Goal: Transaction & Acquisition: Purchase product/service

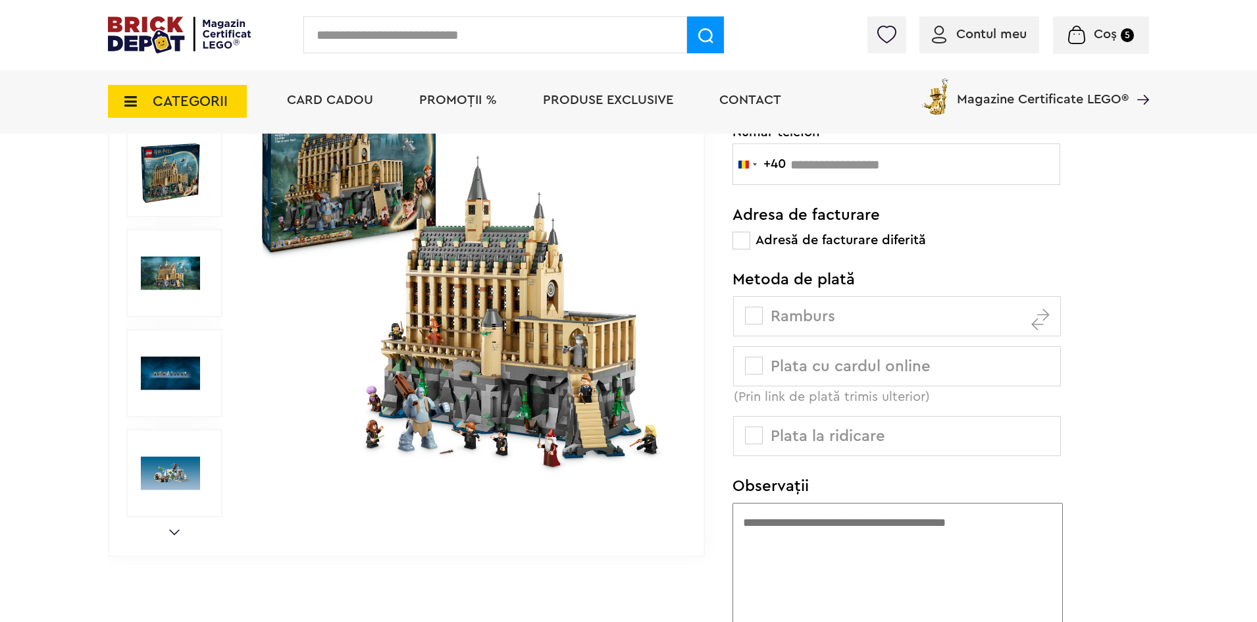
scroll to position [790, 0]
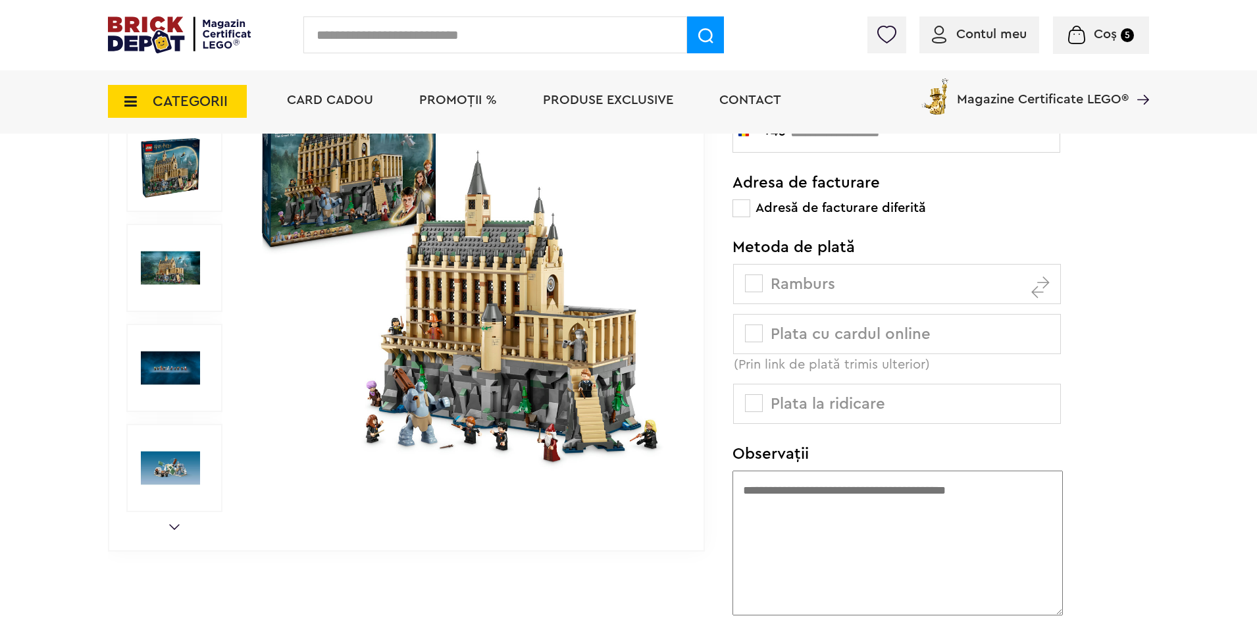
click at [145, 102] on span "CATEGORII" at bounding box center [177, 101] width 139 height 33
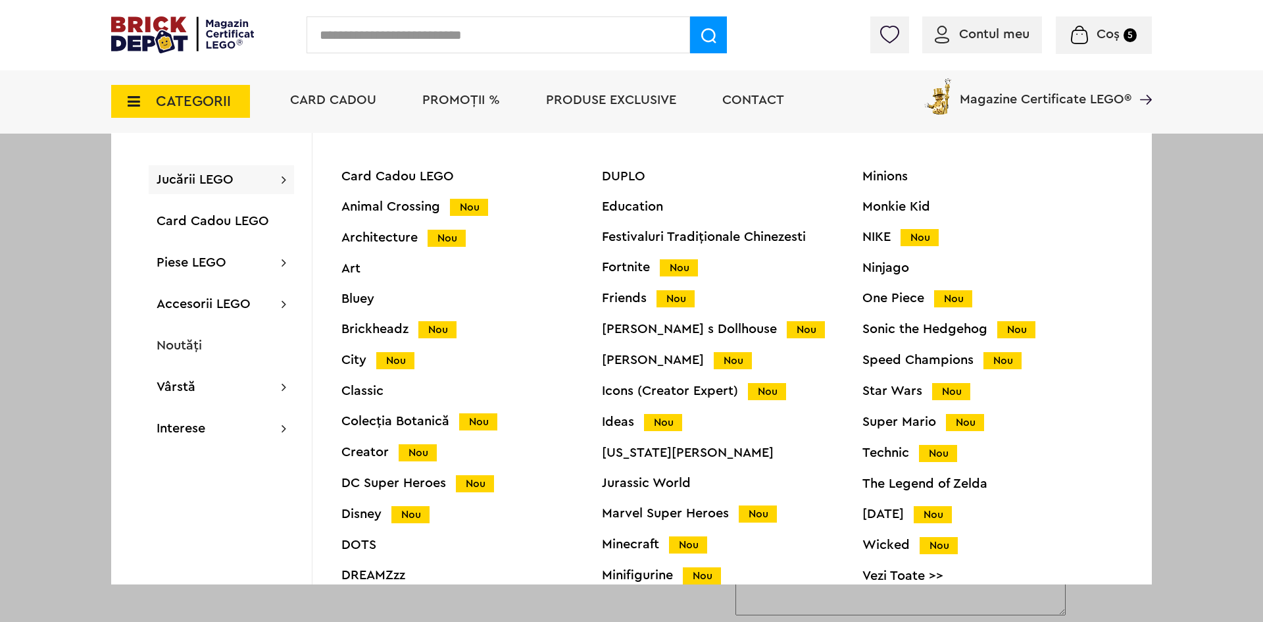
click at [632, 362] on div "Harry Potter Nou" at bounding box center [732, 360] width 261 height 14
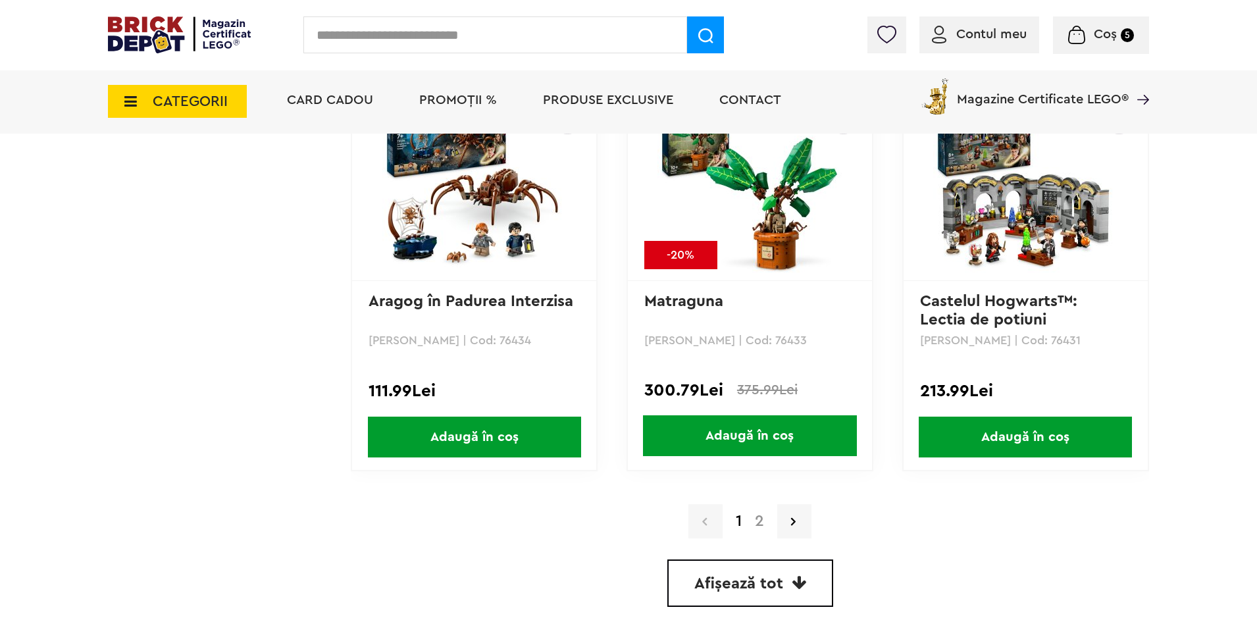
scroll to position [3685, 0]
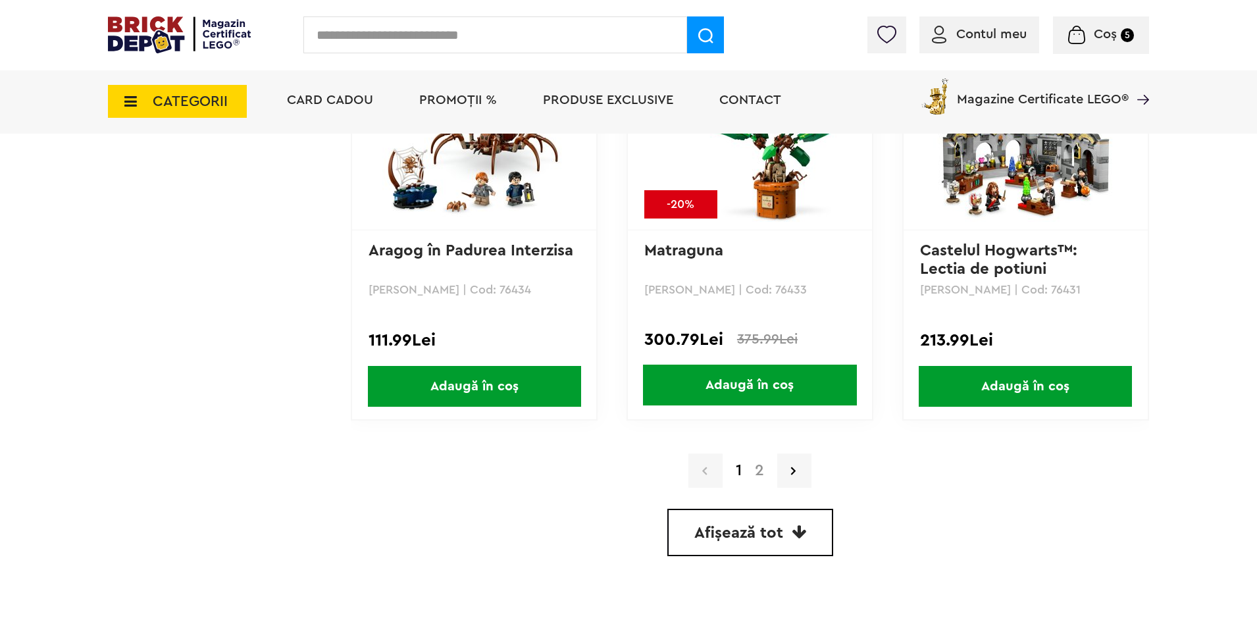
click at [765, 474] on link "2" at bounding box center [759, 471] width 22 height 16
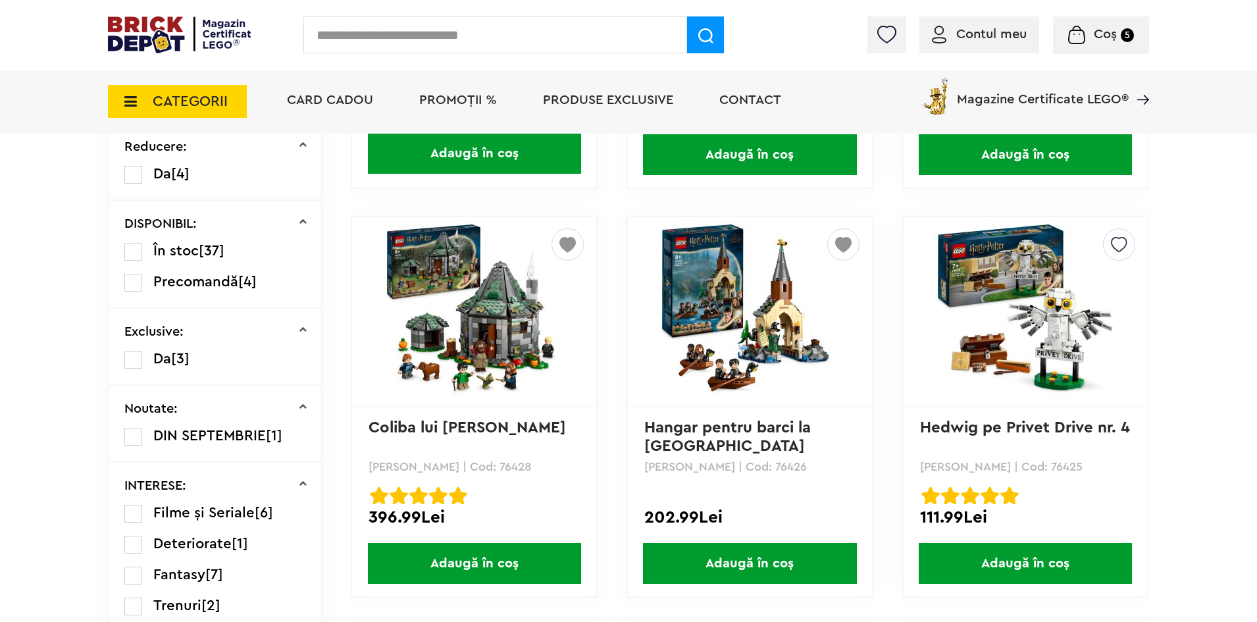
scroll to position [658, 0]
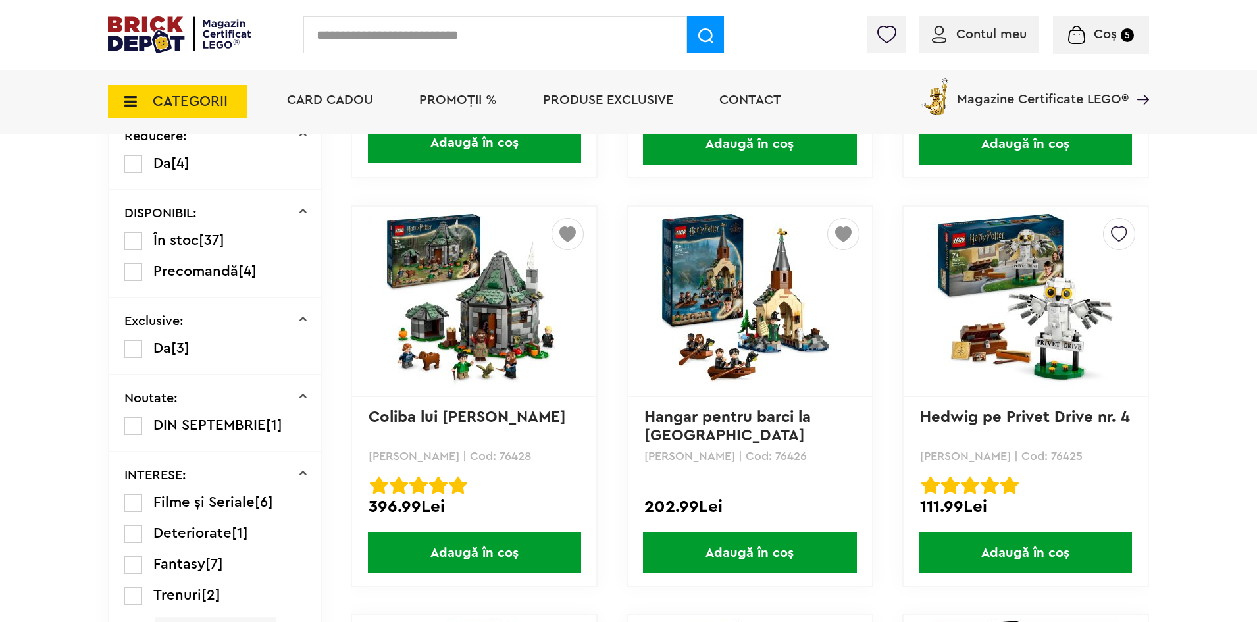
click at [742, 322] on img at bounding box center [749, 301] width 184 height 184
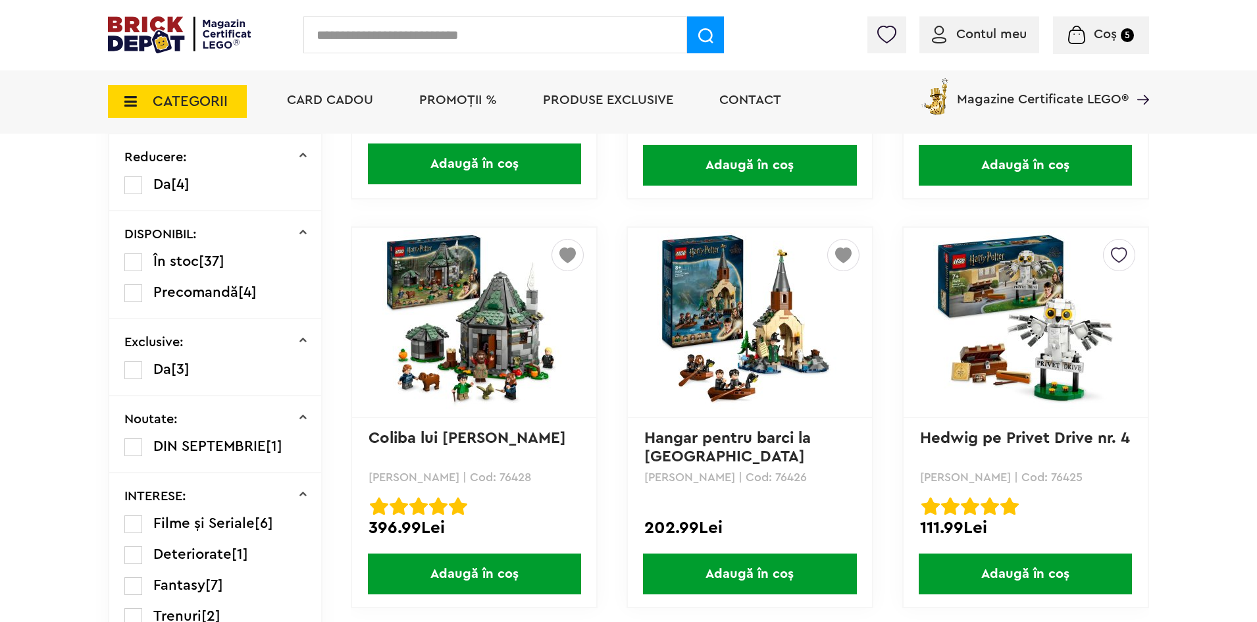
click at [434, 307] on img at bounding box center [474, 322] width 184 height 184
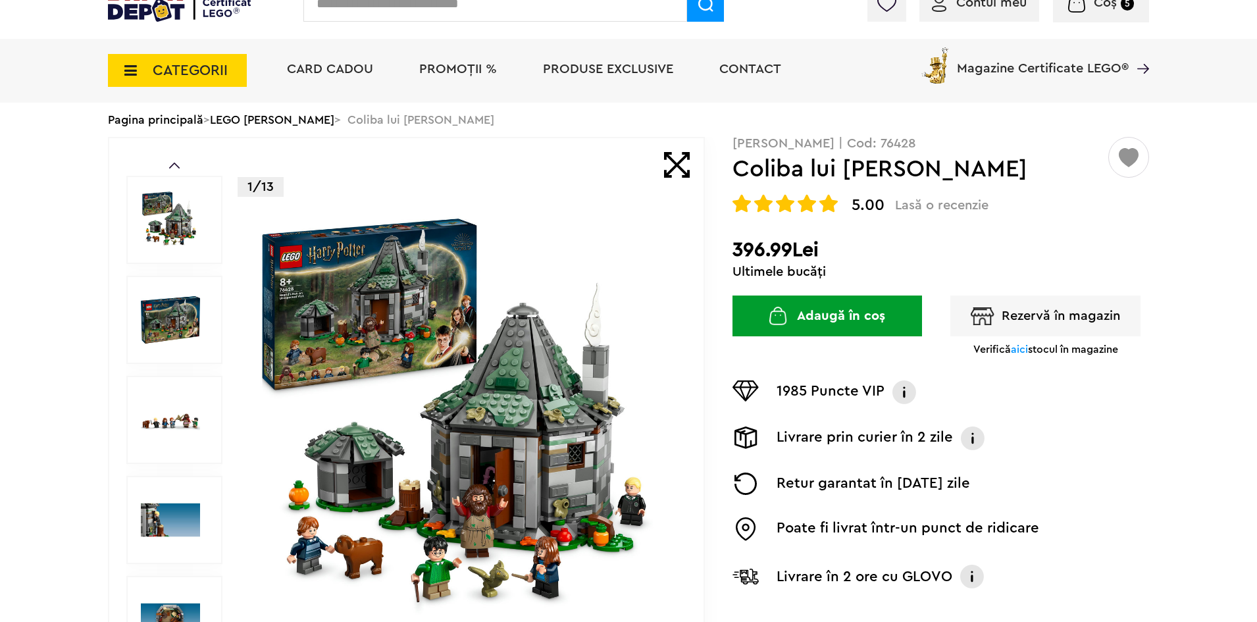
scroll to position [66, 0]
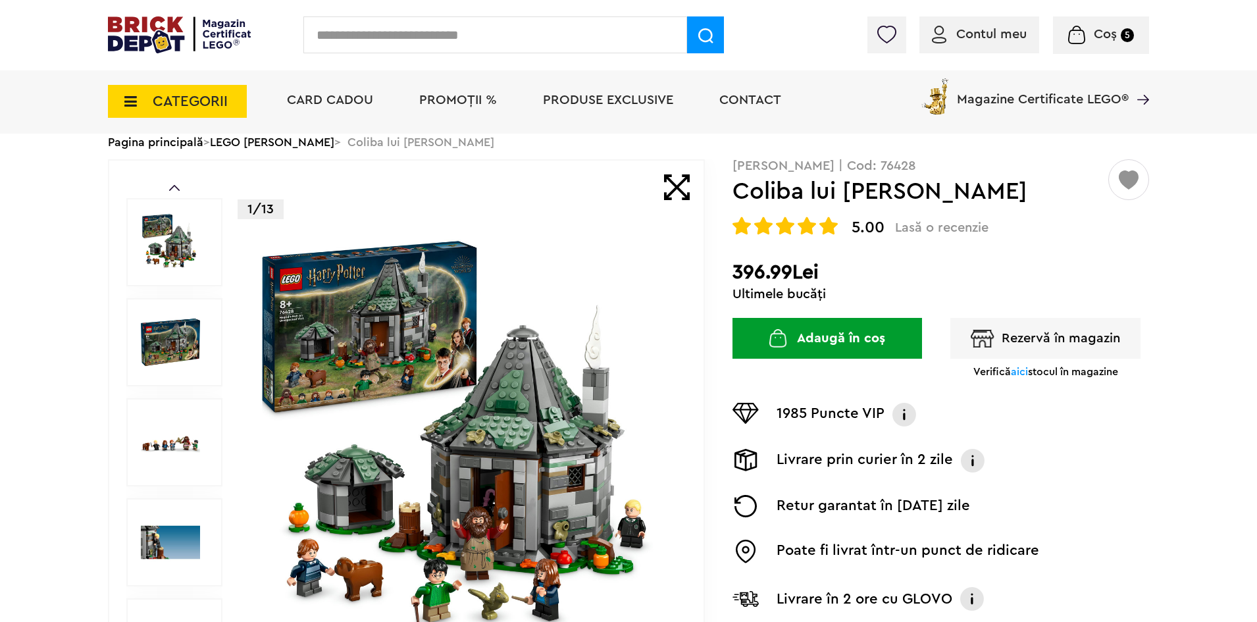
click at [1015, 377] on span "aici" at bounding box center [1019, 372] width 17 height 11
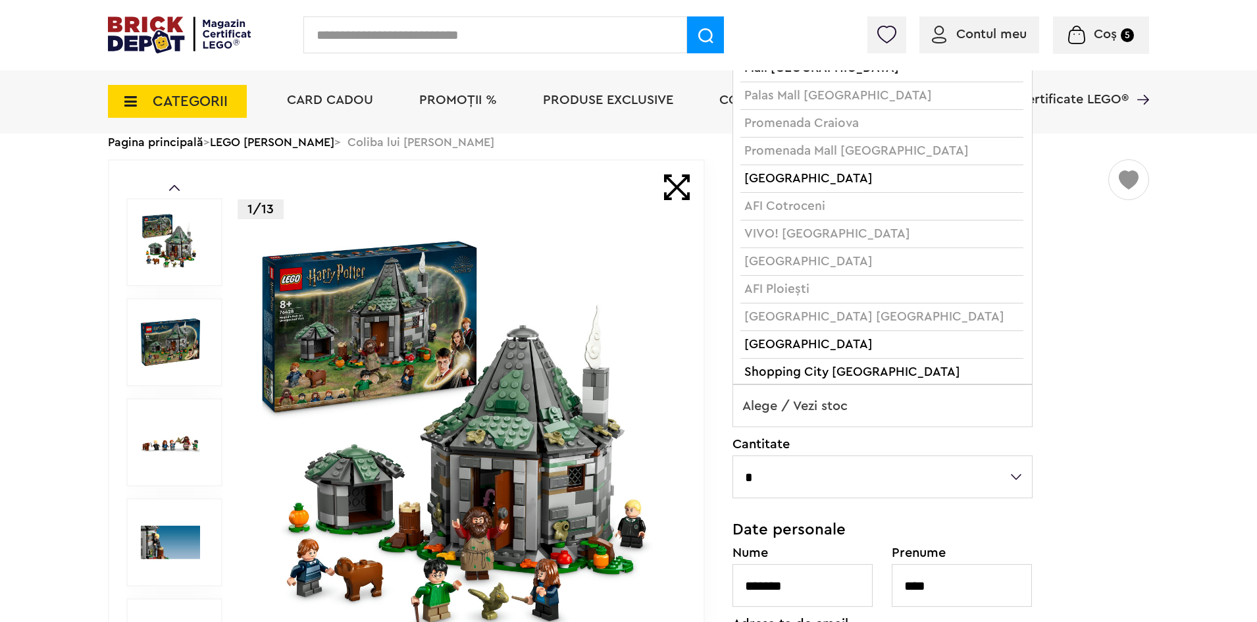
click at [942, 405] on span "Alege / Vezi stoc" at bounding box center [882, 406] width 299 height 42
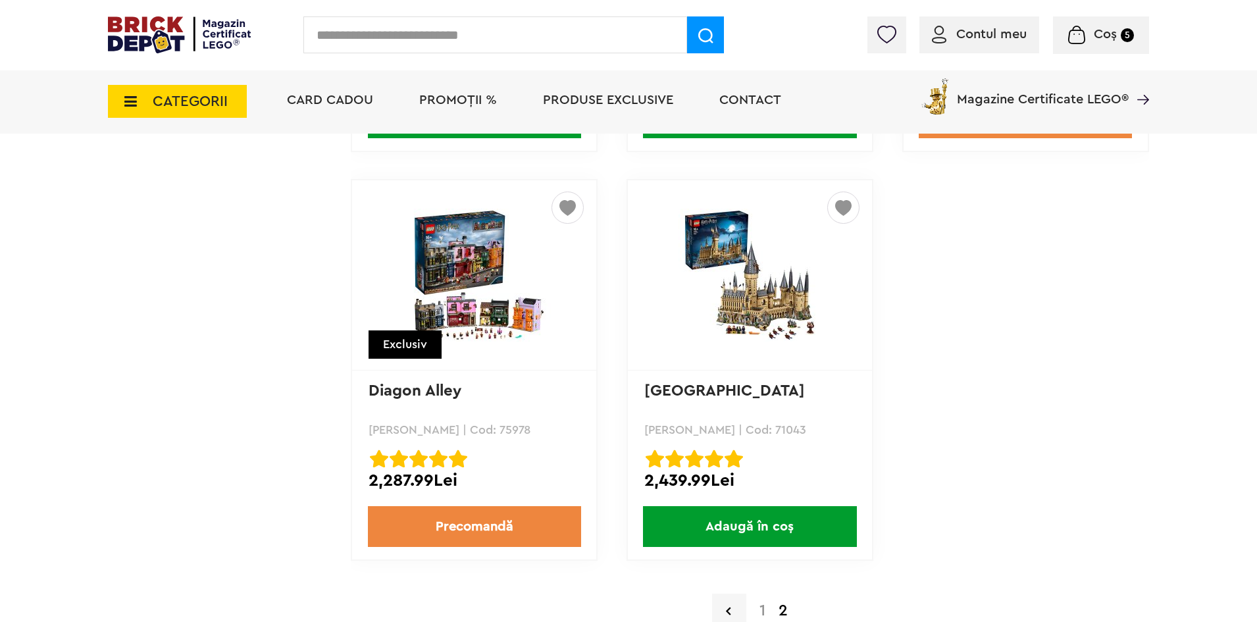
scroll to position [1930, 0]
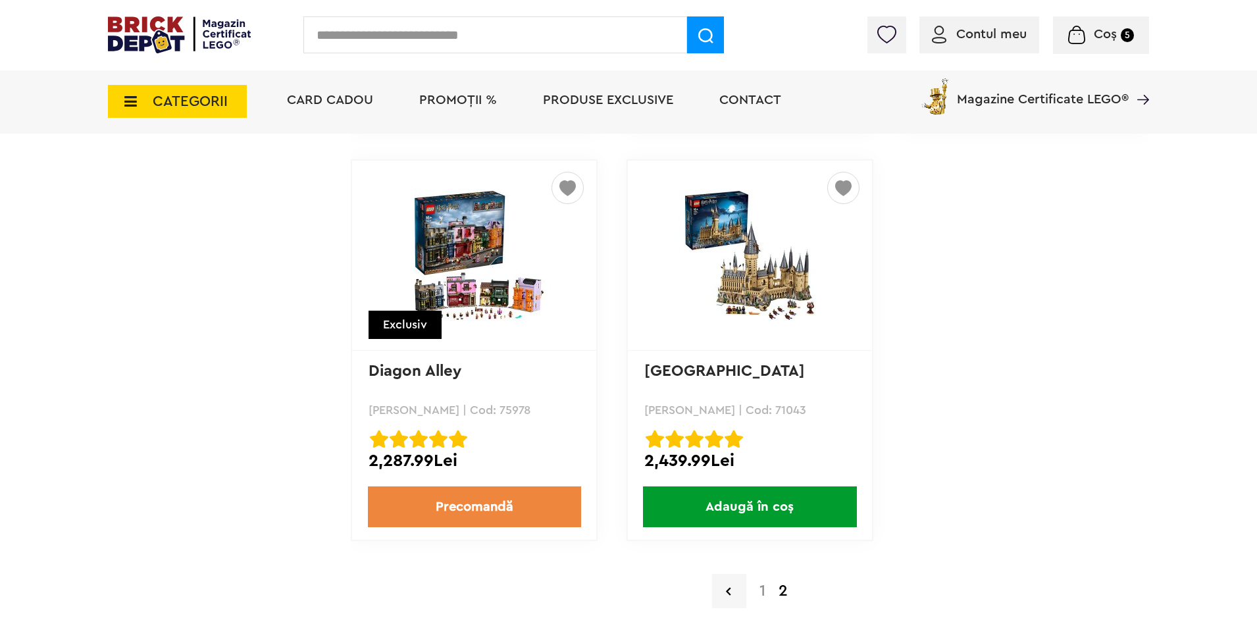
click at [493, 269] on img at bounding box center [474, 255] width 184 height 133
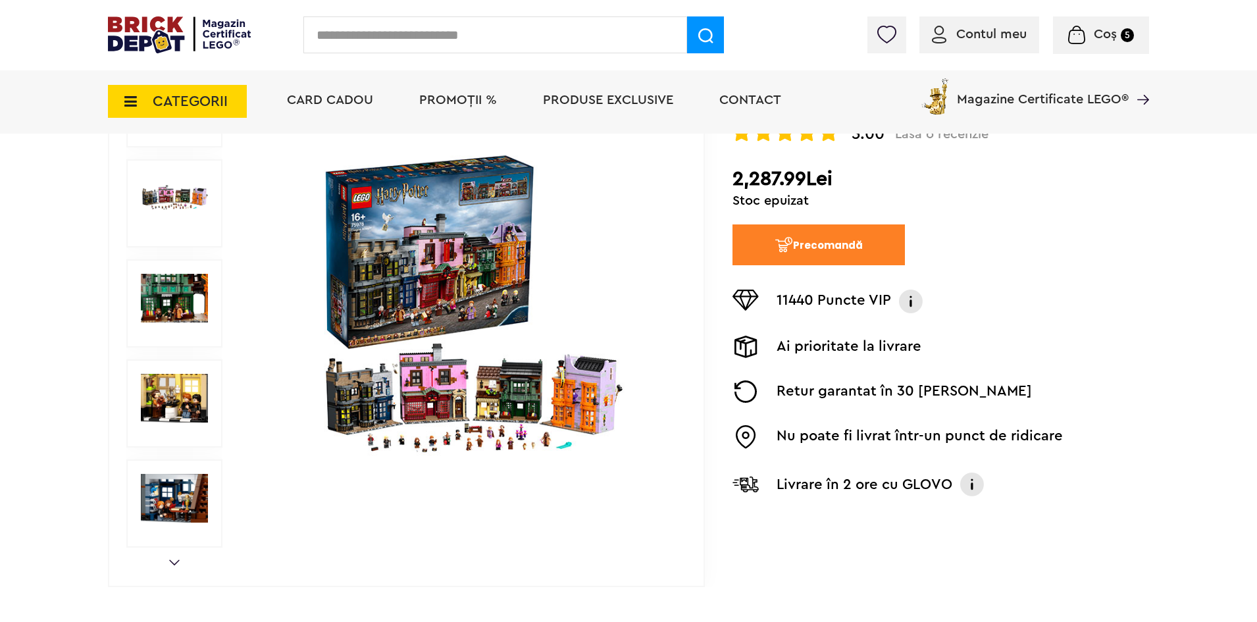
scroll to position [263, 0]
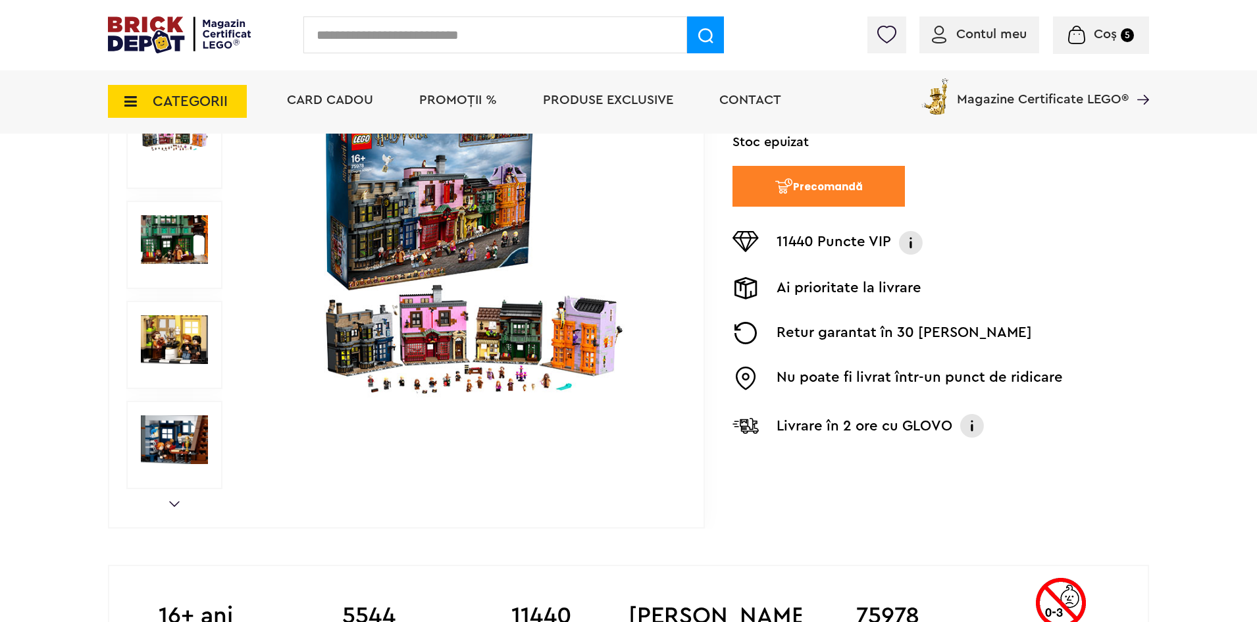
click at [827, 195] on button "Precomandă" at bounding box center [818, 186] width 172 height 41
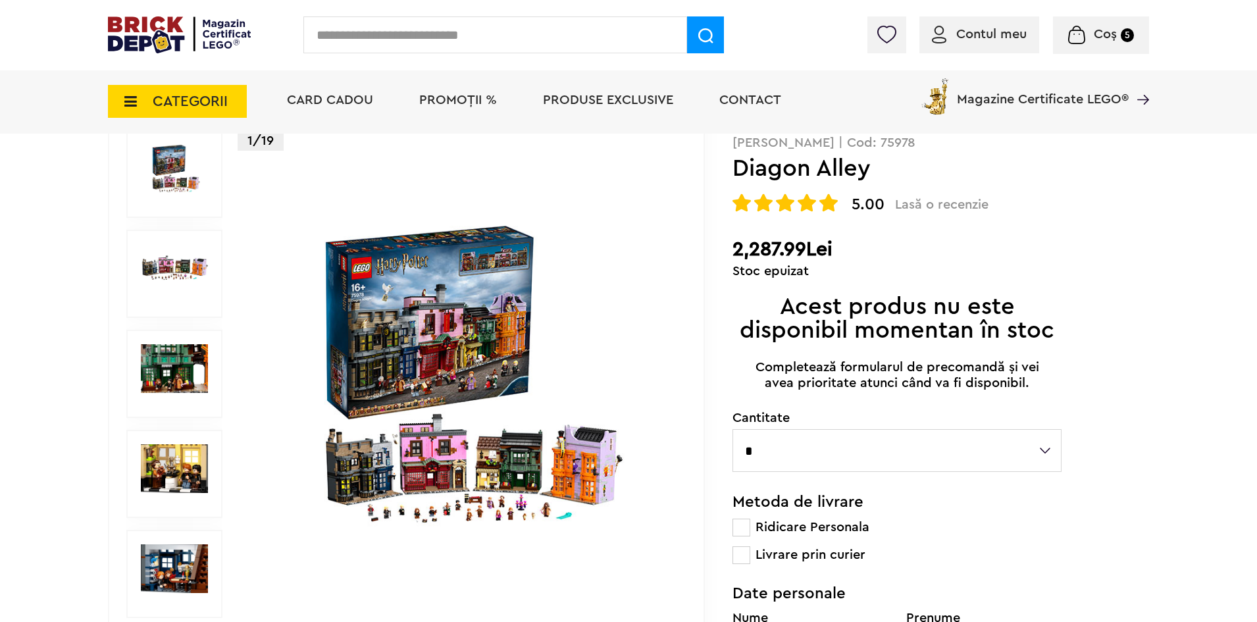
scroll to position [132, 0]
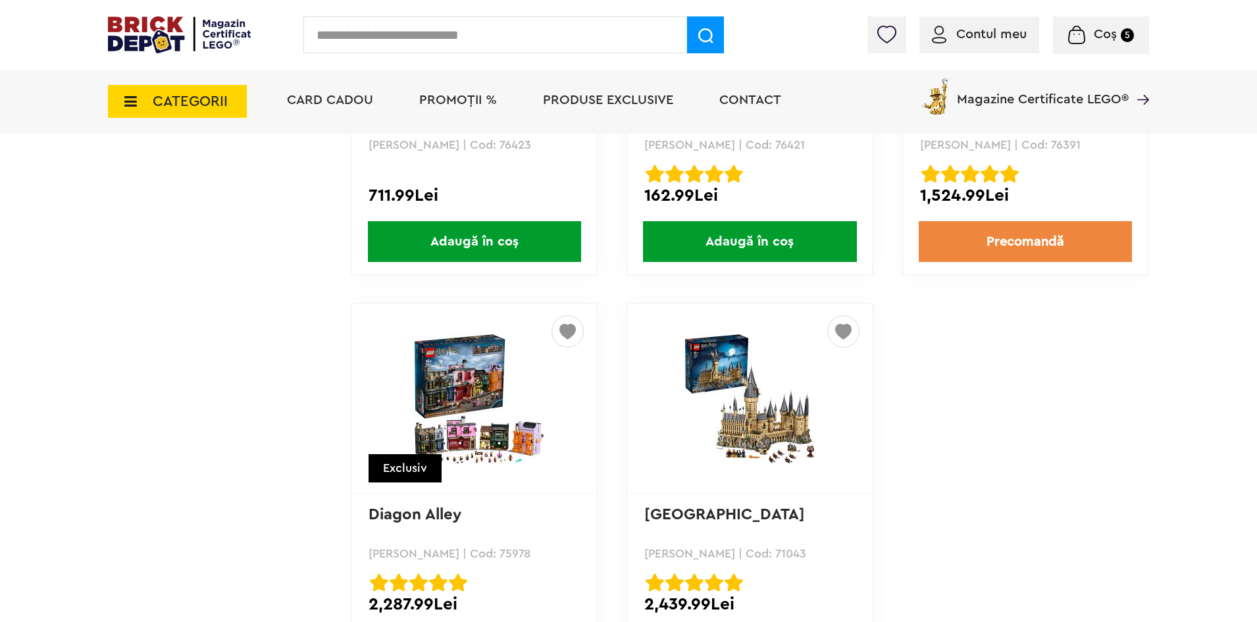
scroll to position [2062, 0]
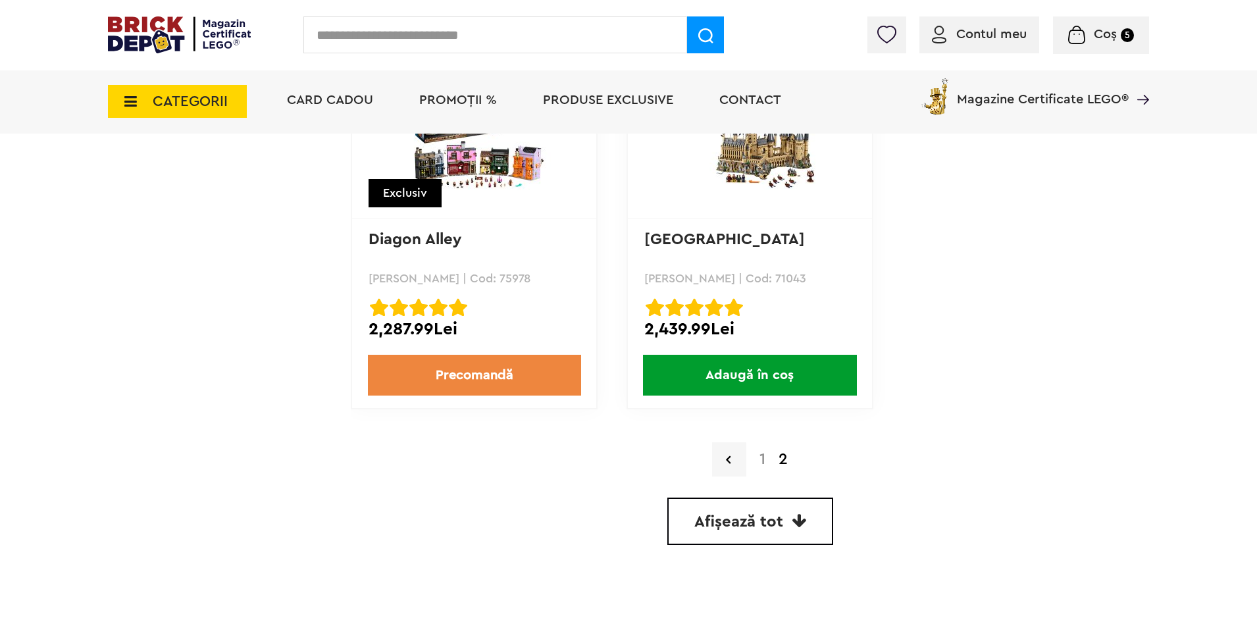
click at [754, 458] on link "1" at bounding box center [762, 459] width 19 height 16
